Goal: Find specific fact: Find specific fact

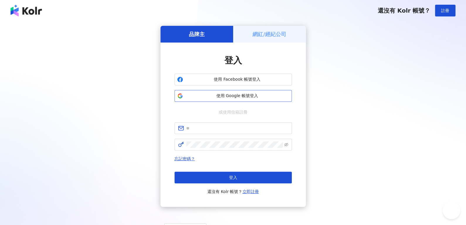
click at [221, 95] on span "使用 Google 帳號登入" at bounding box center [237, 96] width 104 height 6
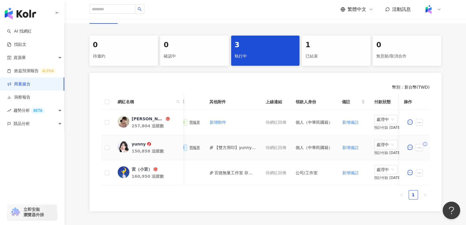
scroll to position [0, 261]
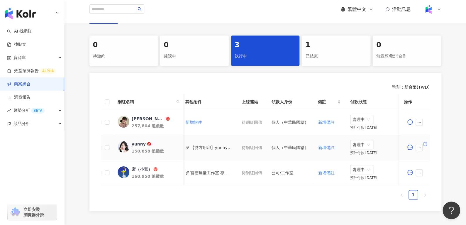
click at [219, 145] on button "【雙方用印】yunny_PJ0001488 統一藥品_雅漾_極速清爽控油防曬液史奴比組_202506_KOL合作.pdf" at bounding box center [211, 147] width 42 height 6
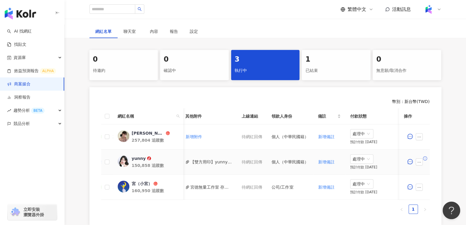
scroll to position [92, 0]
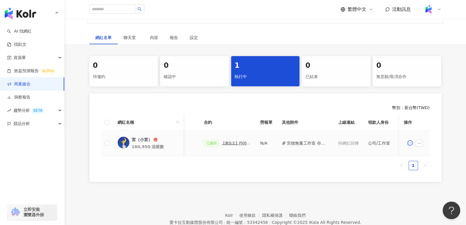
scroll to position [0, 146]
click at [286, 142] on button "宮德無量工作室 存摺封面.jpg" at bounding box center [305, 143] width 42 height 6
click at [226, 146] on td "已簽回 【廣告主】PJ0001488 統一藥品_雅漾_極速清爽控油防曬液史奴比組_202506_活動確認單" at bounding box center [224, 144] width 56 height 26
click at [224, 142] on div "【廣告主】PJ0001488 統一藥品_雅漾_極速清爽控油防曬液史奴比組_202506_活動確認單" at bounding box center [233, 143] width 29 height 4
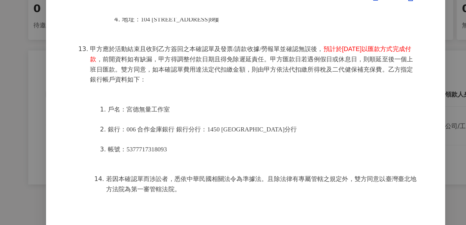
scroll to position [117, 0]
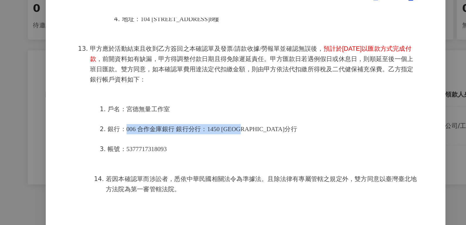
drag, startPoint x: 155, startPoint y: 101, endPoint x: 244, endPoint y: 102, distance: 88.9
click at [244, 117] on li "銀行：006 合作金庫銀行 銀行分行：1450 北土城分行" at bounding box center [244, 120] width 205 height 7
copy span "006 合作金庫銀行 銀行分行：1450 北土城分行"
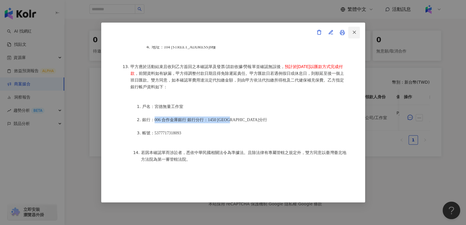
click at [355, 32] on icon "button" at bounding box center [354, 32] width 5 height 5
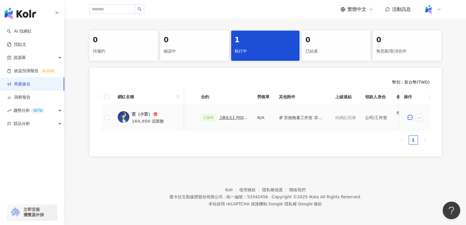
click at [220, 116] on div "【廣告主】PJ0001488 統一藥品_雅漾_極速清爽控油防曬液史奴比組_202506_活動確認單" at bounding box center [233, 118] width 29 height 4
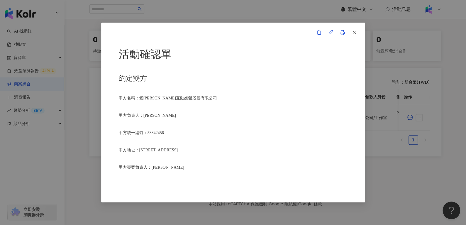
scroll to position [685, 0]
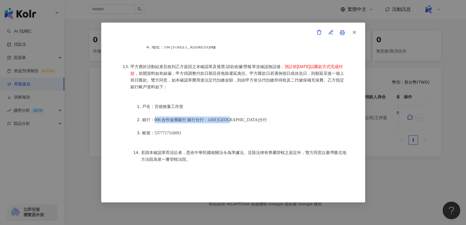
drag, startPoint x: 154, startPoint y: 100, endPoint x: 250, endPoint y: 102, distance: 96.3
click at [250, 117] on li "銀行：006 合作金庫銀行 銀行分行：1450 北土城分行" at bounding box center [244, 120] width 205 height 7
copy span "006 合作金庫銀行 銀行分行：1450 北土城分行"
click at [218, 118] on span "銀行：006 合作金庫銀行 銀行分行：1450 北土城分行" at bounding box center [204, 120] width 125 height 4
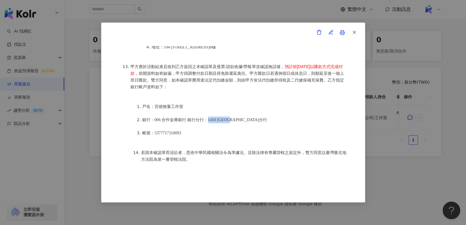
drag, startPoint x: 210, startPoint y: 102, endPoint x: 242, endPoint y: 100, distance: 32.9
click at [242, 117] on li "銀行：006 合作金庫銀行 銀行分行：1450 北土城分行" at bounding box center [244, 120] width 205 height 7
click at [161, 97] on ol "戶名： 宮德無量工作室 銀行：006 合作金庫銀行 銀行分行：1450 北土城分行 帳號：5377717318093" at bounding box center [239, 120] width 217 height 46
drag, startPoint x: 155, startPoint y: 99, endPoint x: 260, endPoint y: 104, distance: 105.1
click at [260, 104] on ol "戶名： 宮德無量工作室 銀行：006 合作金庫銀行 銀行分行：1450 北土城分行 帳號：5377717318093" at bounding box center [239, 120] width 217 height 46
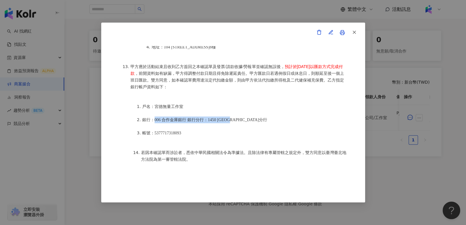
copy span "006 合作金庫銀行 銀行分行：1450 北土城分行"
click at [356, 31] on icon "button" at bounding box center [354, 32] width 5 height 5
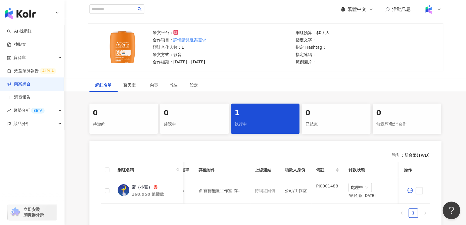
scroll to position [0, 0]
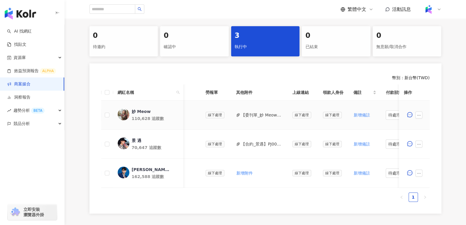
scroll to position [0, 237]
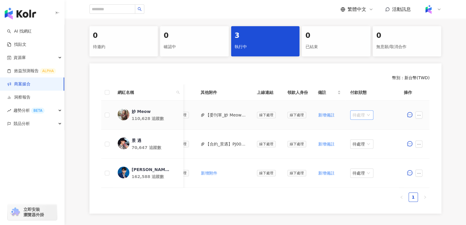
click at [359, 118] on span "待處理" at bounding box center [362, 115] width 18 height 9
click at [348, 133] on div "處理中" at bounding box center [355, 137] width 23 height 10
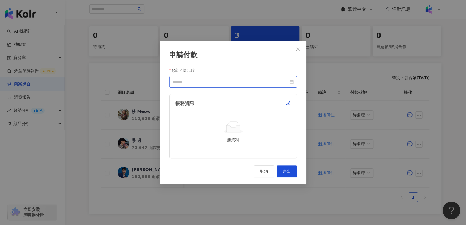
click at [292, 83] on div at bounding box center [233, 82] width 121 height 6
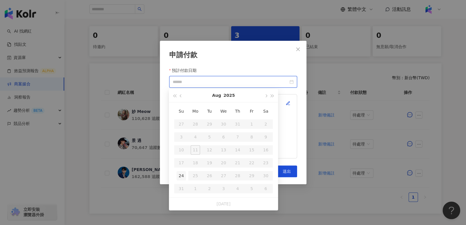
type input "**********"
click at [299, 48] on icon "close" at bounding box center [298, 49] width 4 height 4
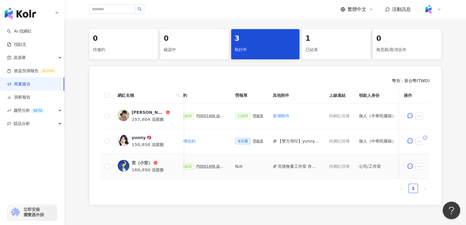
scroll to position [0, 155]
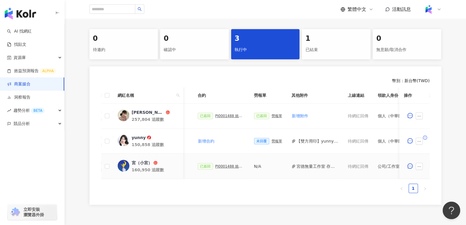
click at [224, 166] on div "PJ0001488 統一藥品_雅漾_極速清爽控油防曬液史奴比組_202506_活動確認單" at bounding box center [229, 166] width 29 height 4
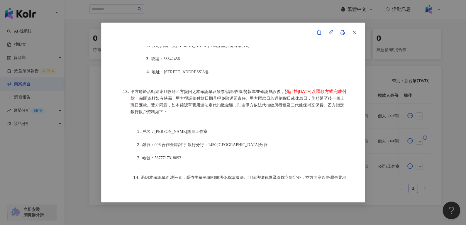
scroll to position [758, 0]
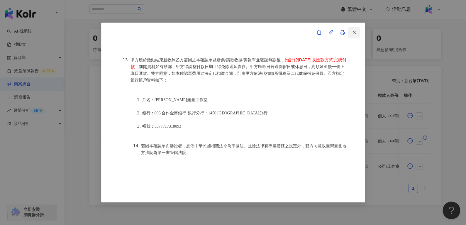
click at [353, 29] on span "button" at bounding box center [354, 32] width 5 height 6
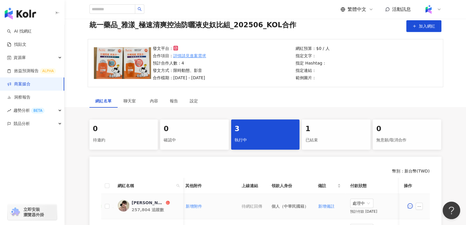
scroll to position [0, 0]
